Goal: Information Seeking & Learning: Learn about a topic

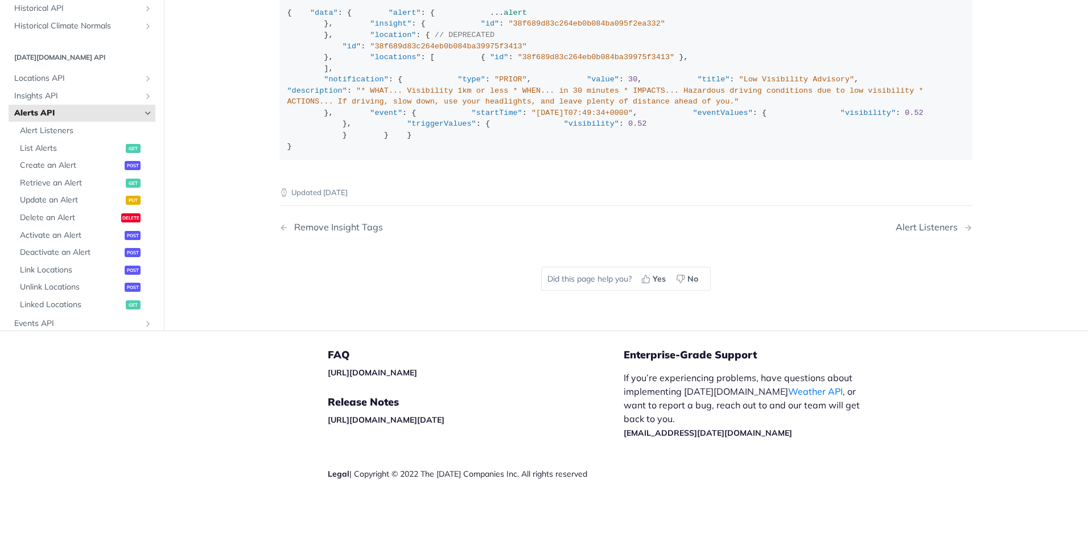
scroll to position [258, 0]
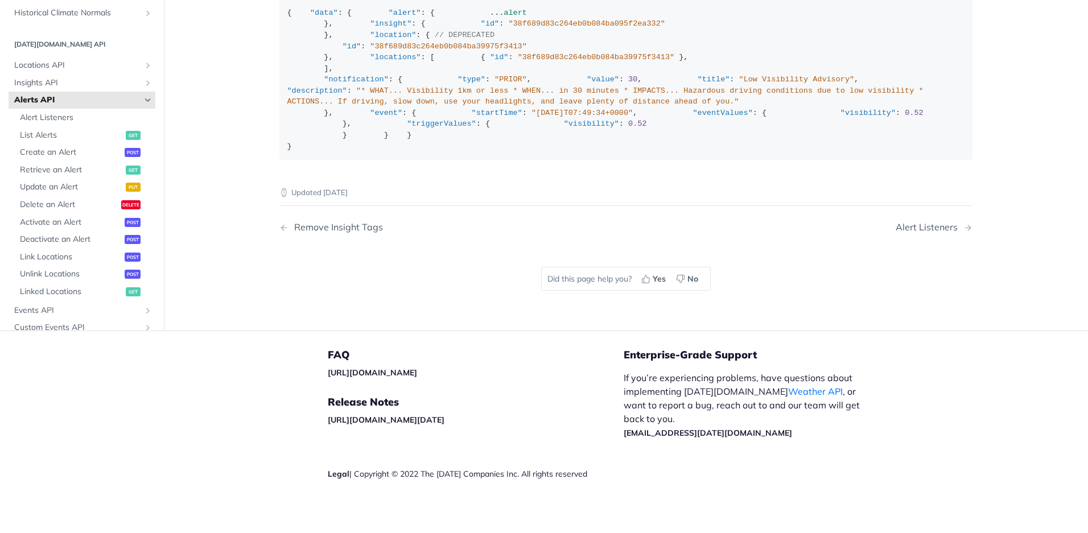
click at [55, 106] on span "Alerts API" at bounding box center [77, 100] width 126 height 11
click at [61, 72] on span "Locations API" at bounding box center [77, 65] width 126 height 11
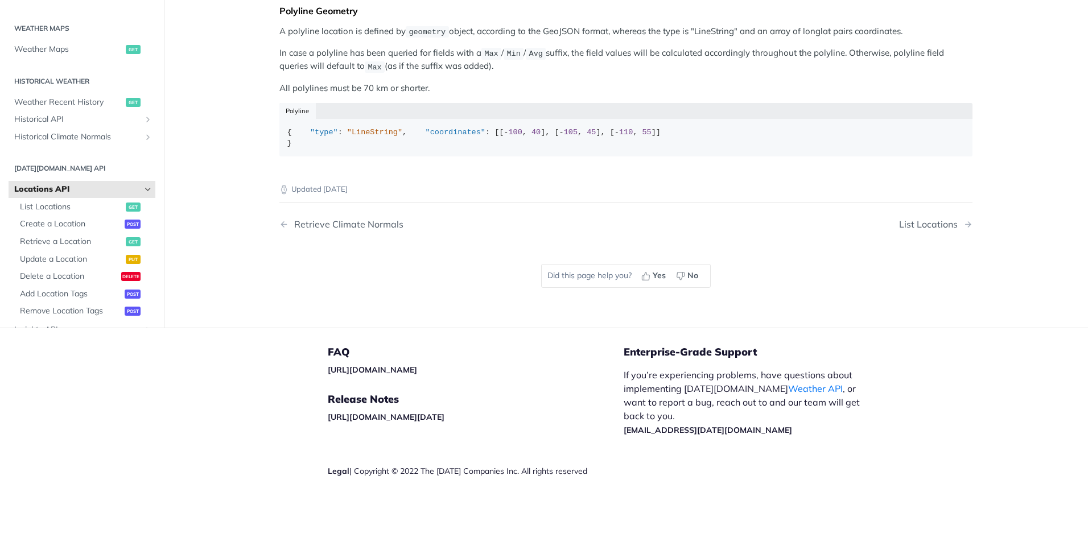
scroll to position [190, 0]
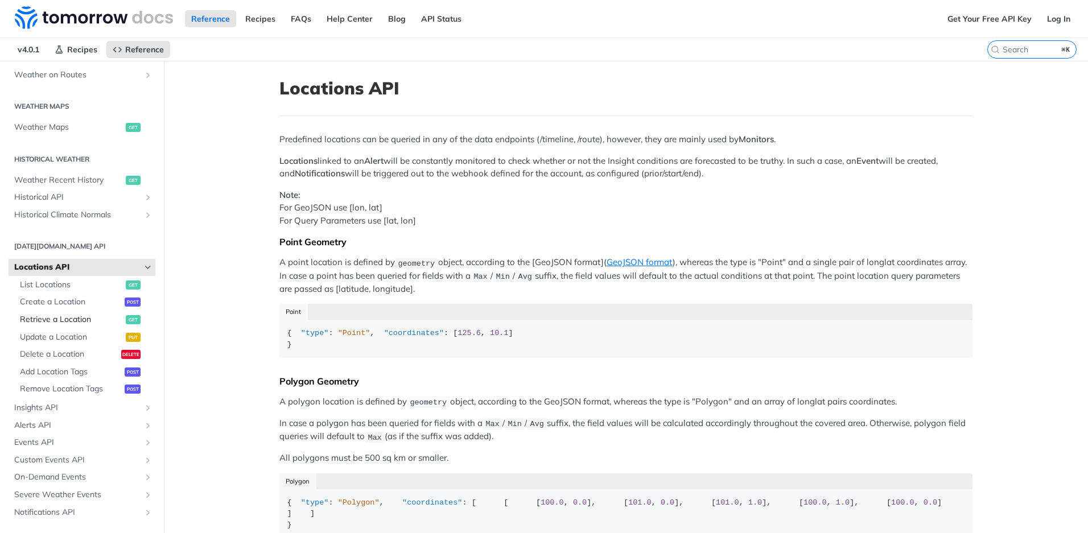
scroll to position [327, 0]
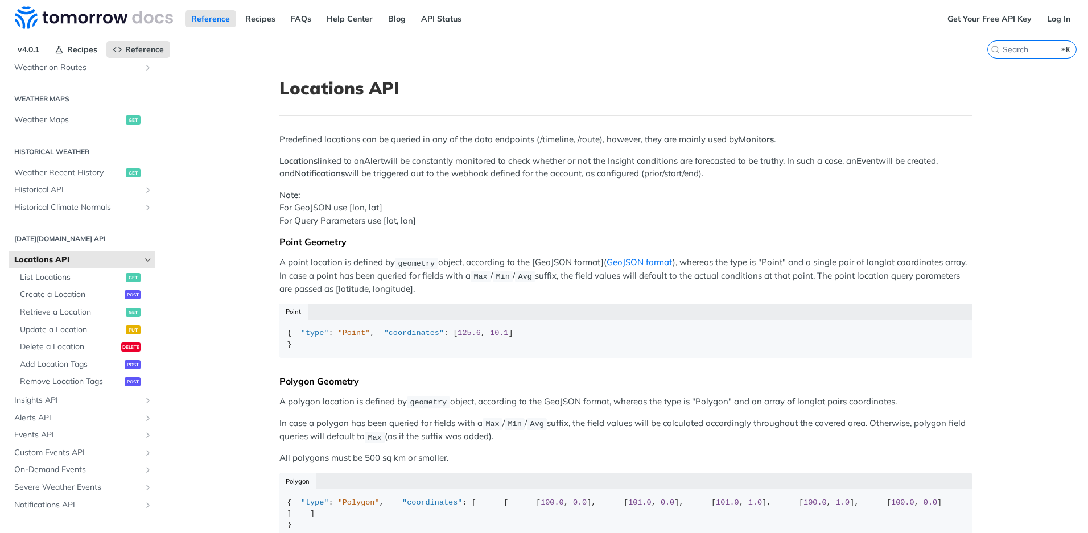
click at [60, 241] on h2 "[DATE][DOMAIN_NAME] API" at bounding box center [82, 239] width 147 height 10
click at [70, 313] on span "Retrieve a Location" at bounding box center [71, 312] width 103 height 11
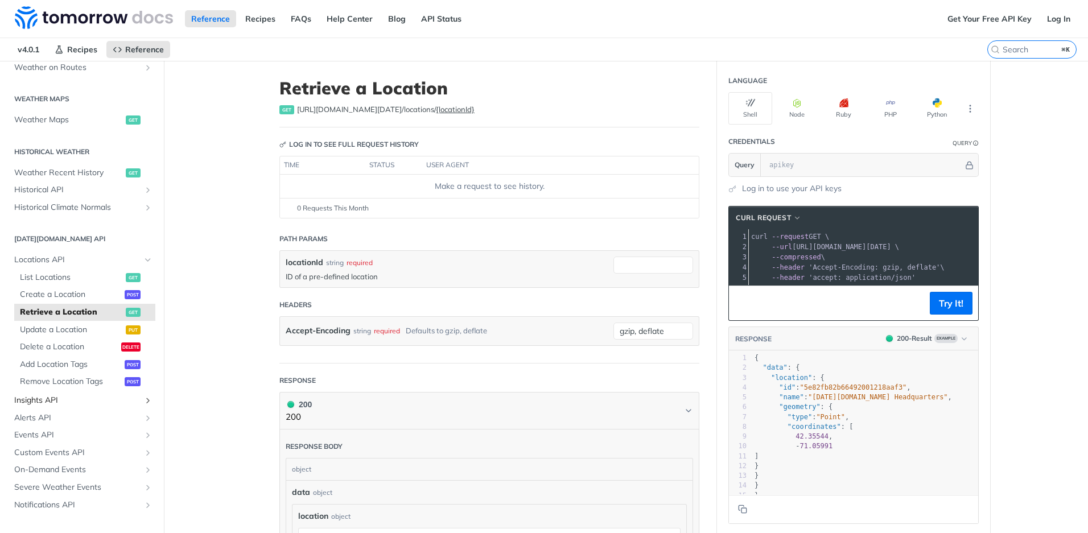
click at [50, 400] on span "Insights API" at bounding box center [77, 400] width 126 height 11
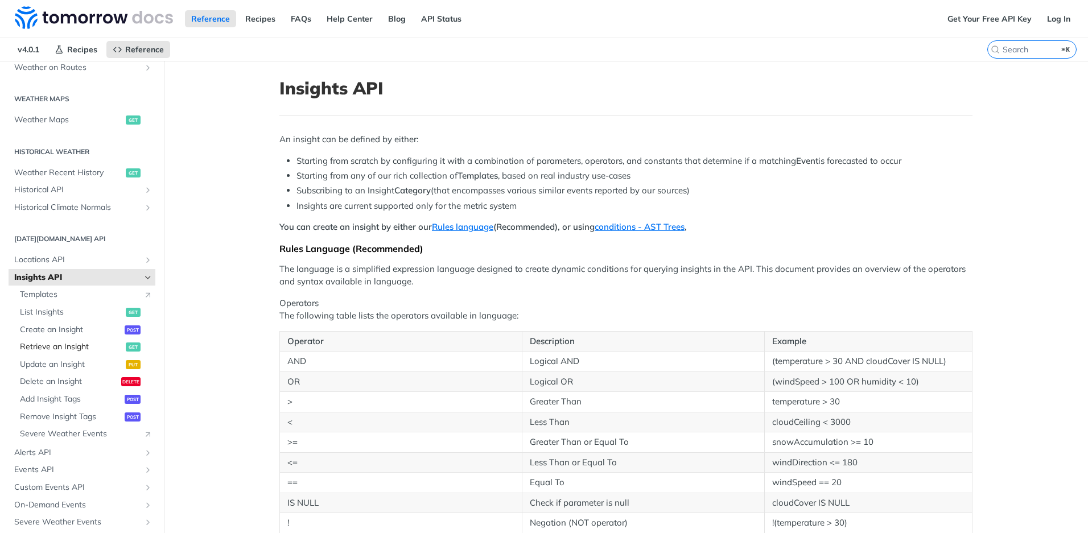
click at [54, 348] on span "Retrieve an Insight" at bounding box center [71, 347] width 103 height 11
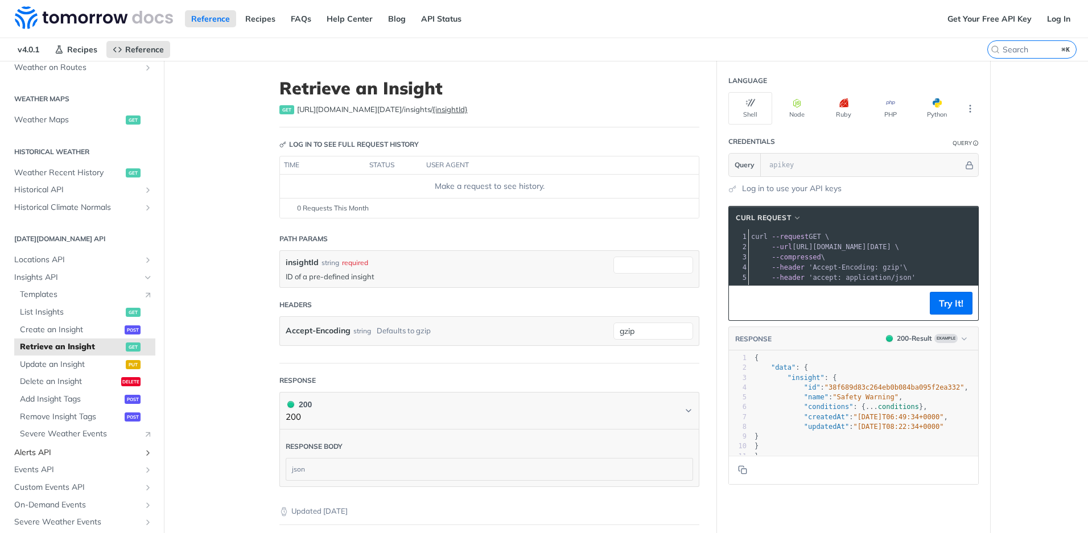
click at [47, 453] on span "Alerts API" at bounding box center [77, 452] width 126 height 11
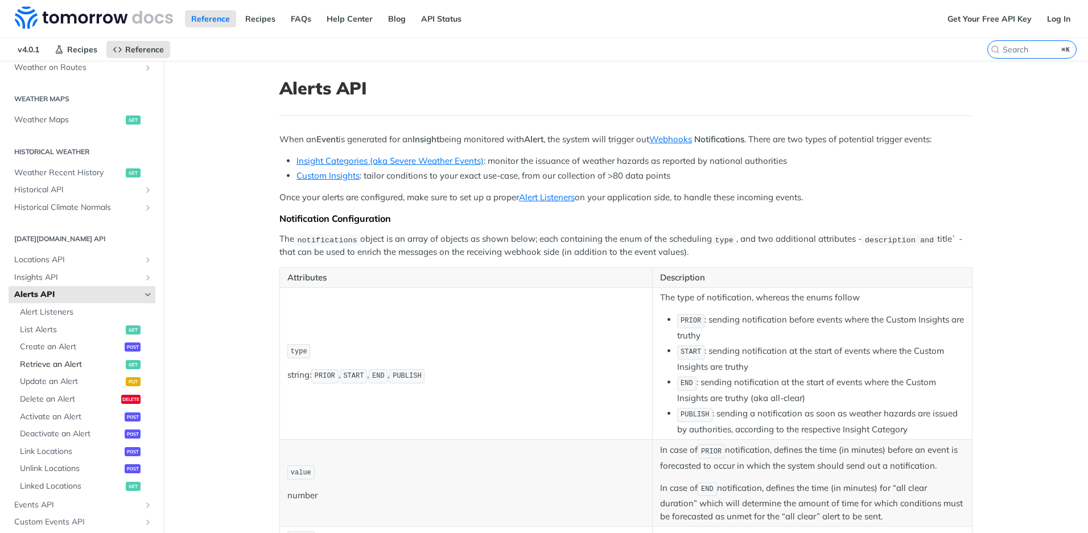
click at [56, 365] on span "Retrieve an Alert" at bounding box center [71, 364] width 103 height 11
